Goal: Transaction & Acquisition: Purchase product/service

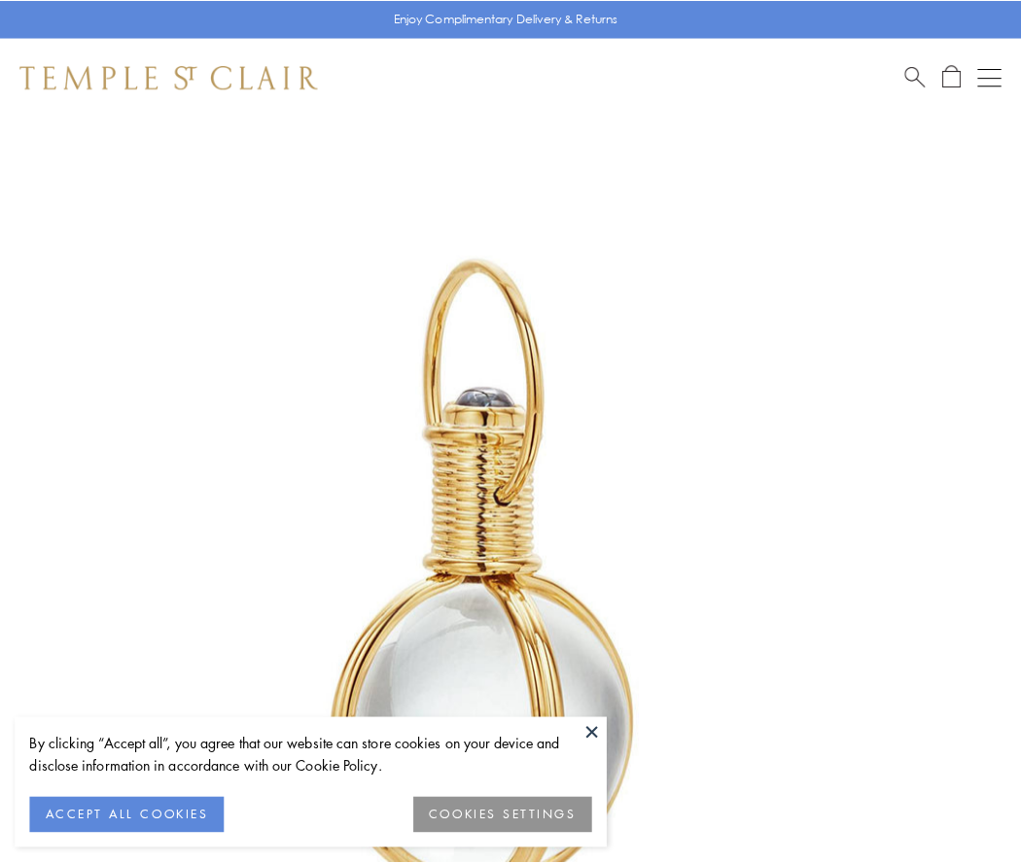
scroll to position [507, 0]
